Goal: Check status

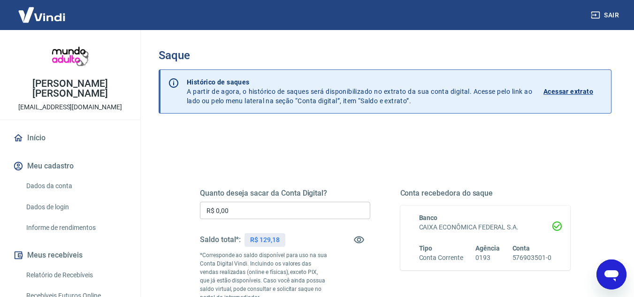
click at [49, 13] on img at bounding box center [41, 14] width 61 height 29
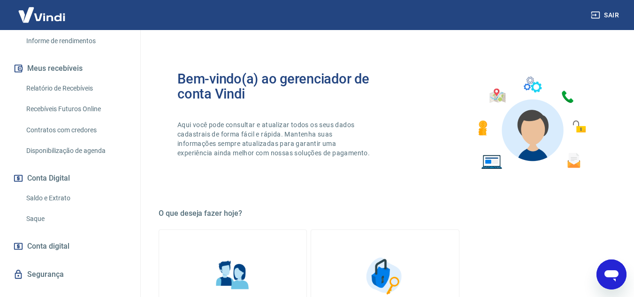
scroll to position [188, 0]
click at [54, 188] on link "Saldo e Extrato" at bounding box center [76, 197] width 107 height 19
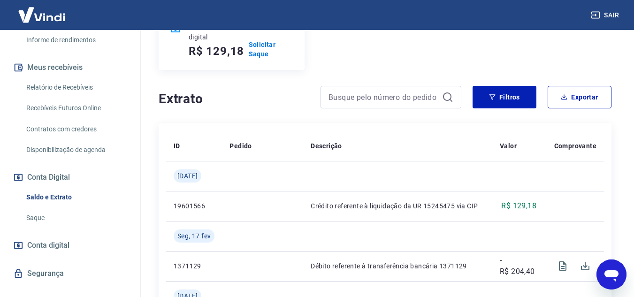
scroll to position [141, 0]
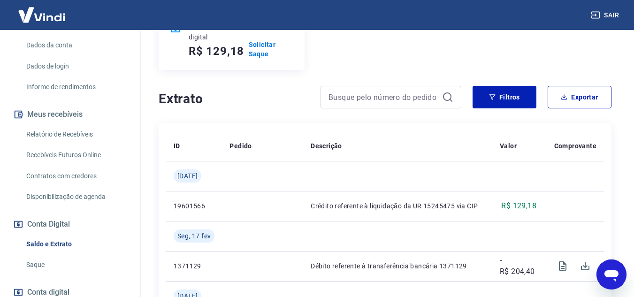
click at [76, 125] on link "Relatório de Recebíveis" at bounding box center [76, 134] width 107 height 19
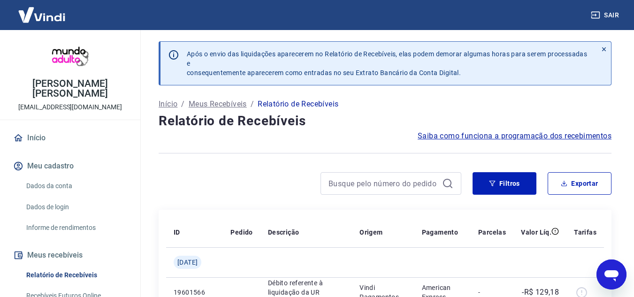
scroll to position [94, 0]
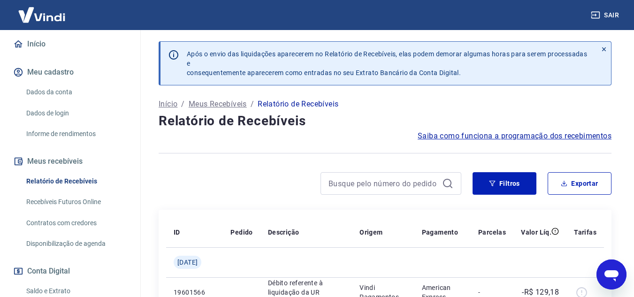
click at [87, 192] on link "Recebíveis Futuros Online" at bounding box center [76, 201] width 107 height 19
